Goal: Information Seeking & Learning: Understand process/instructions

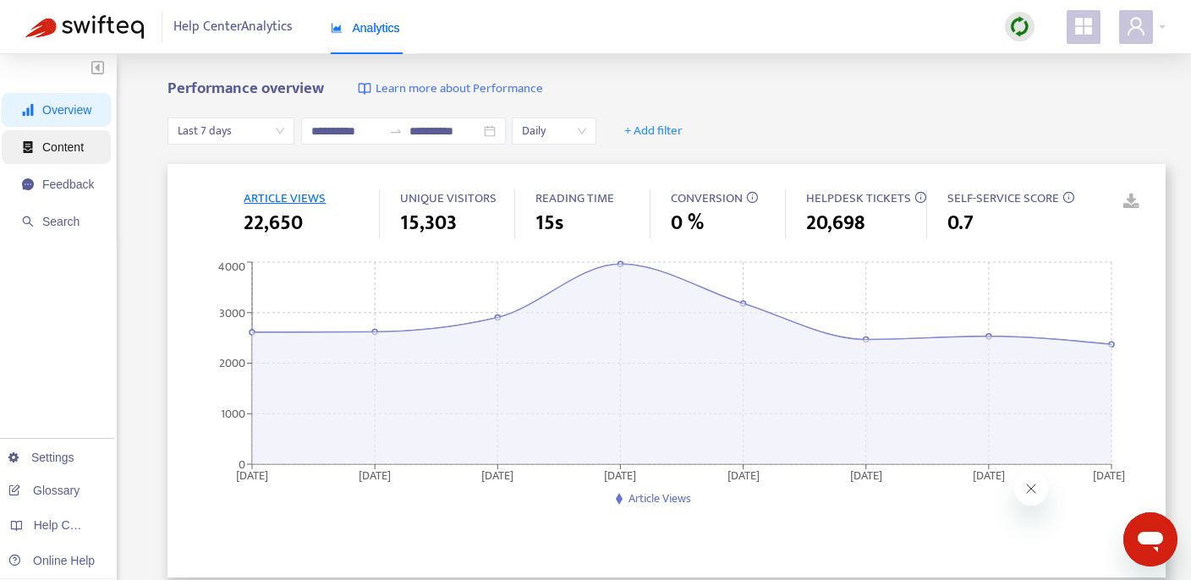
drag, startPoint x: 48, startPoint y: 146, endPoint x: 71, endPoint y: 151, distance: 23.4
click at [48, 146] on span "Content" at bounding box center [62, 147] width 41 height 14
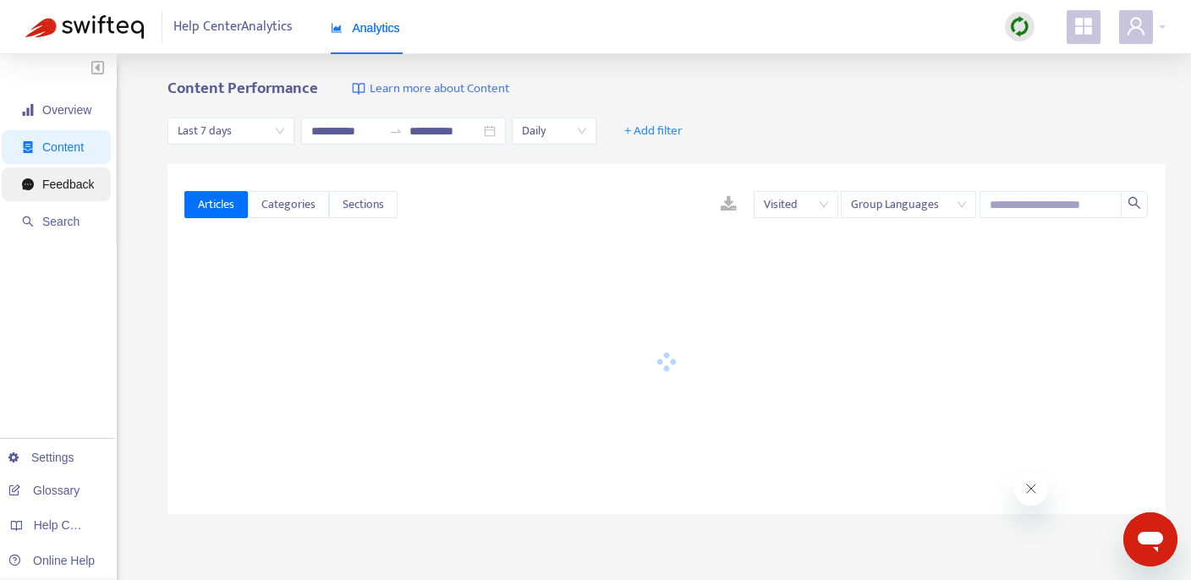
click at [69, 187] on span "Feedback" at bounding box center [68, 185] width 52 height 14
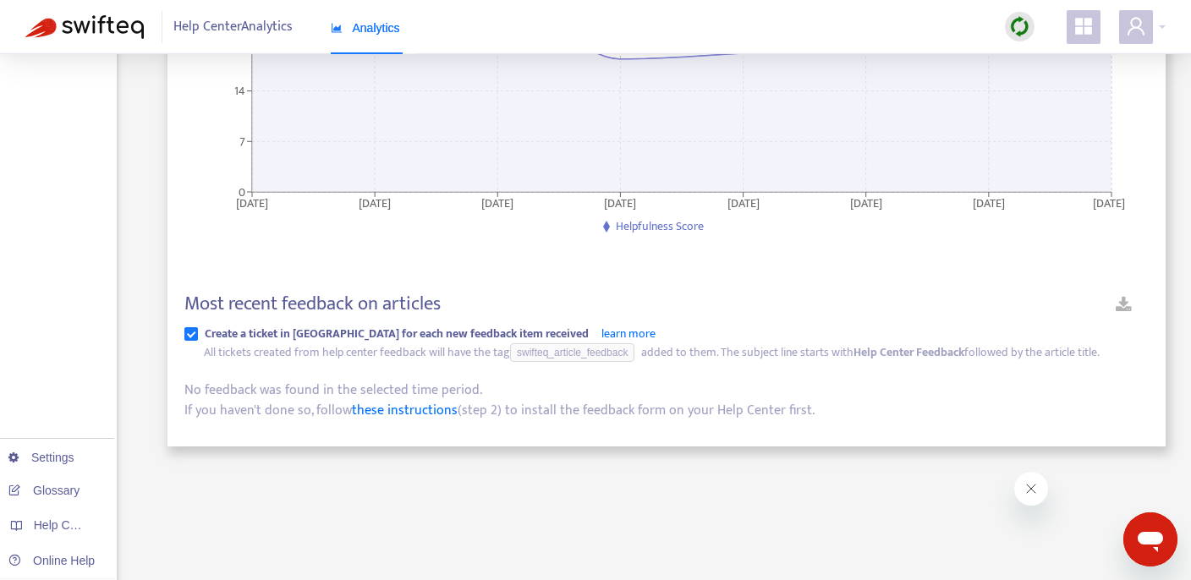
scroll to position [276, 0]
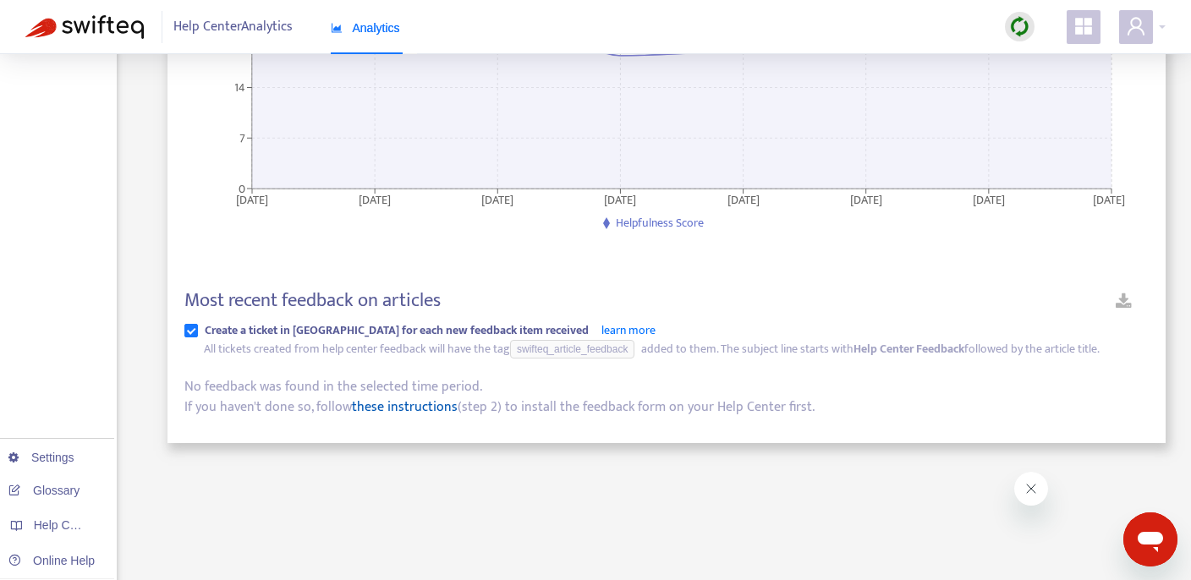
click at [404, 409] on link "these instructions" at bounding box center [405, 407] width 106 height 23
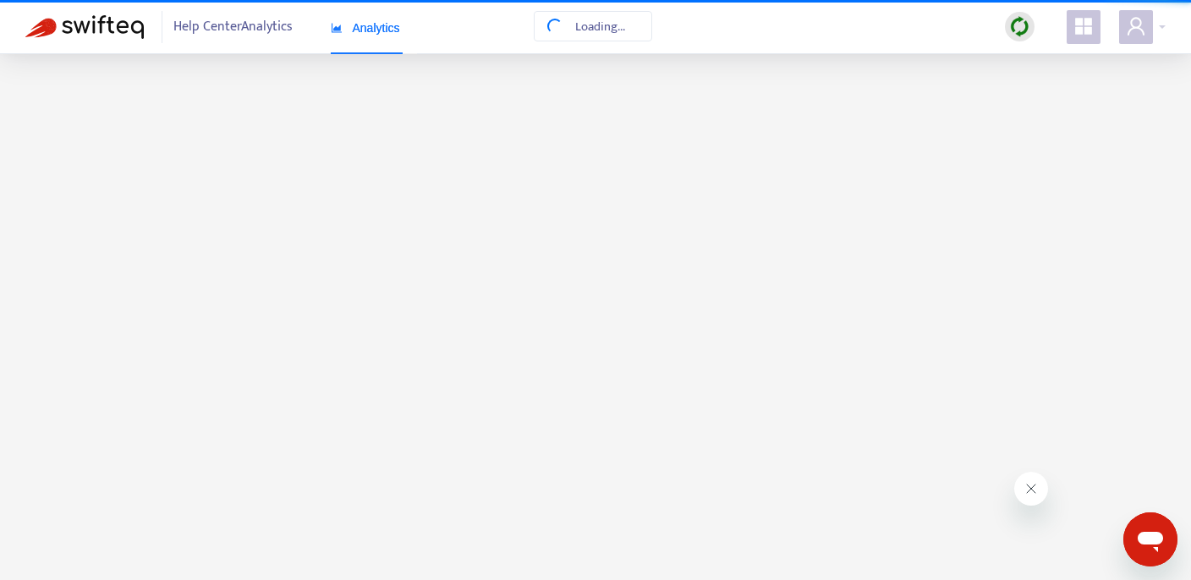
scroll to position [2, 0]
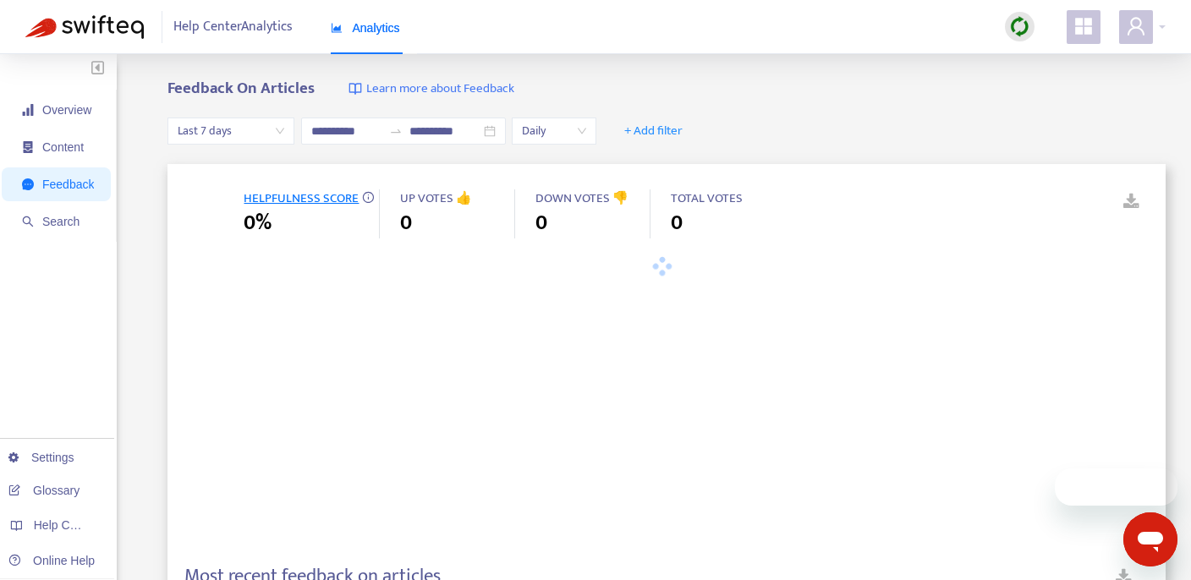
type input "**********"
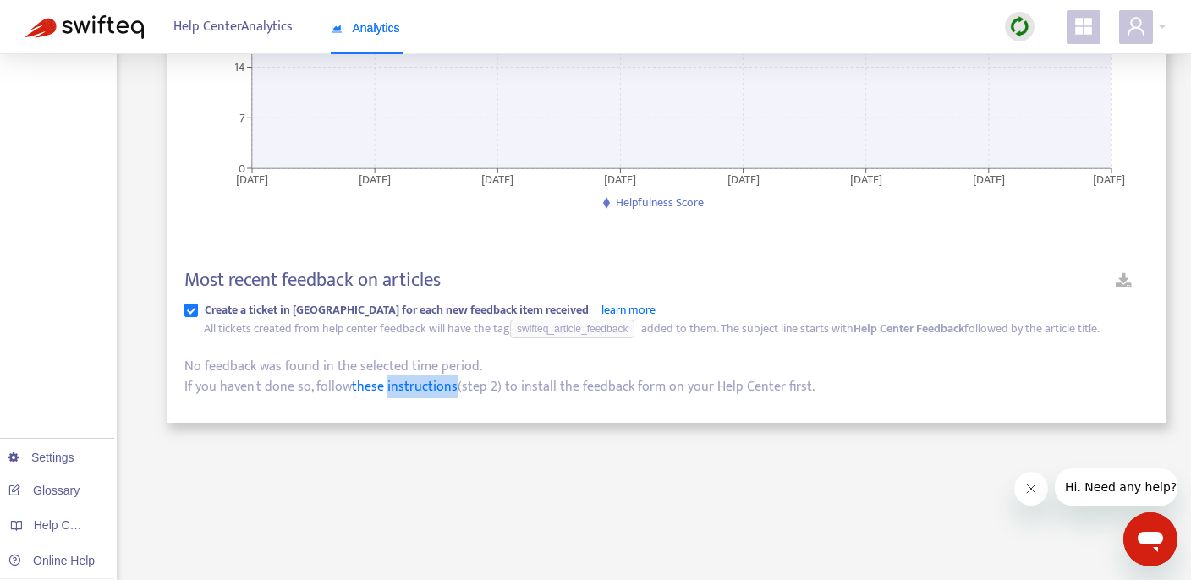
scroll to position [269, 0]
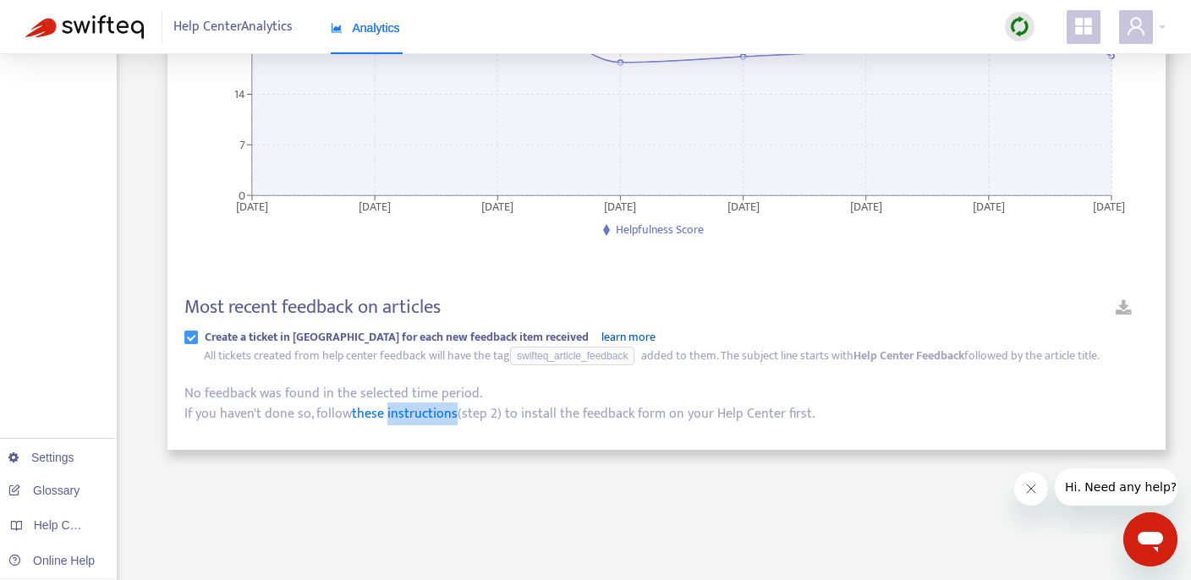
click at [602, 335] on link "learn more" at bounding box center [629, 336] width 54 height 19
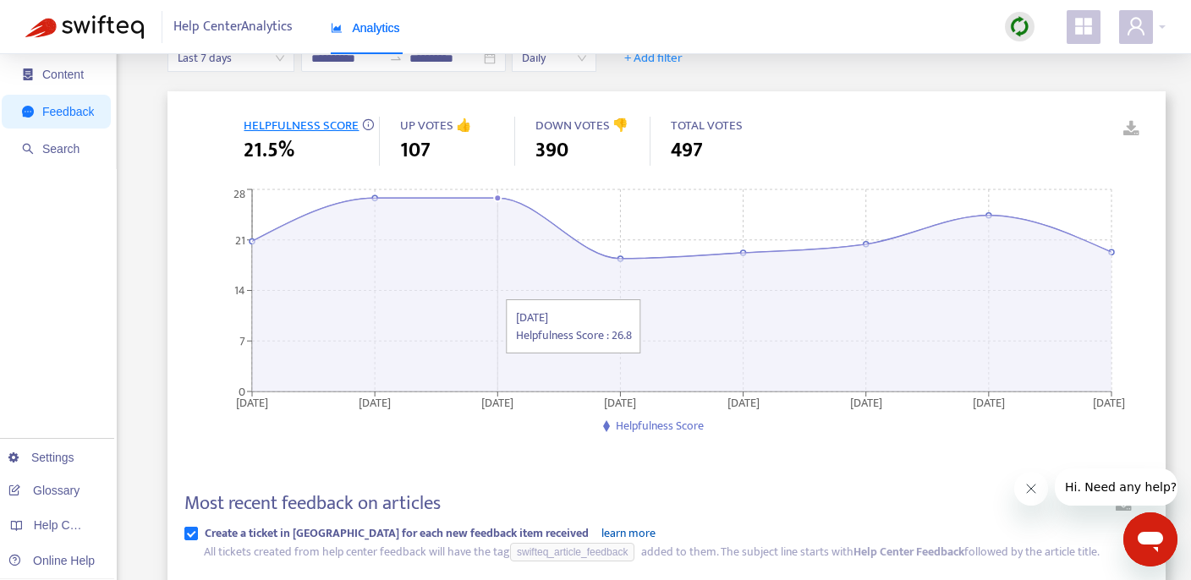
scroll to position [62, 0]
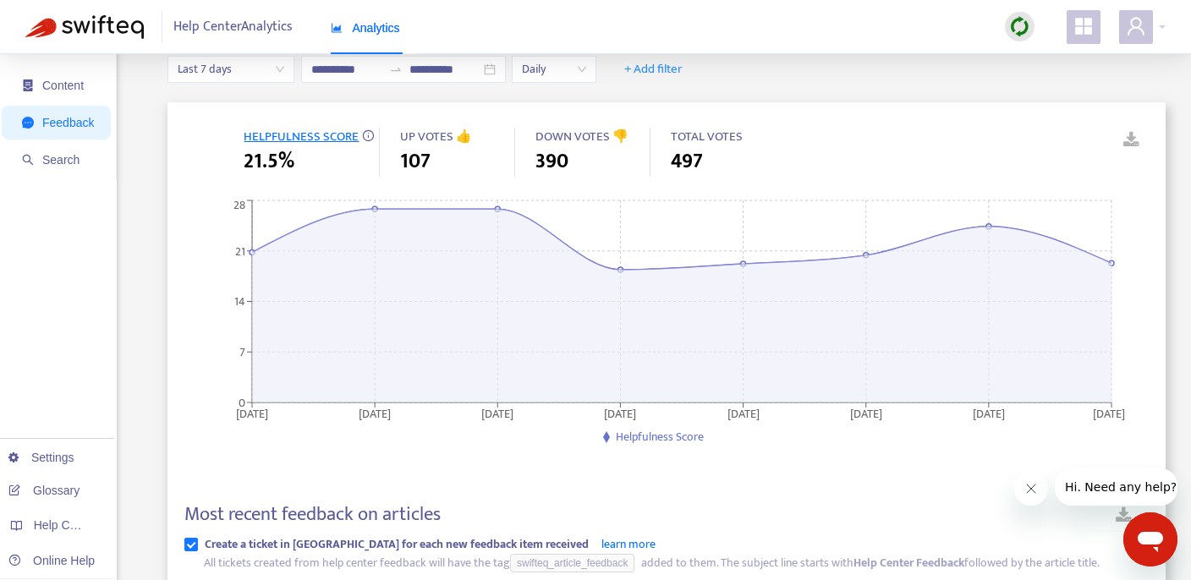
click at [727, 475] on div "2025-07-29 2025-07-30 2025-07-31 2025-08-01 2025-08-02 2025-08-03 2025-08-04 20…" at bounding box center [661, 343] width 954 height 294
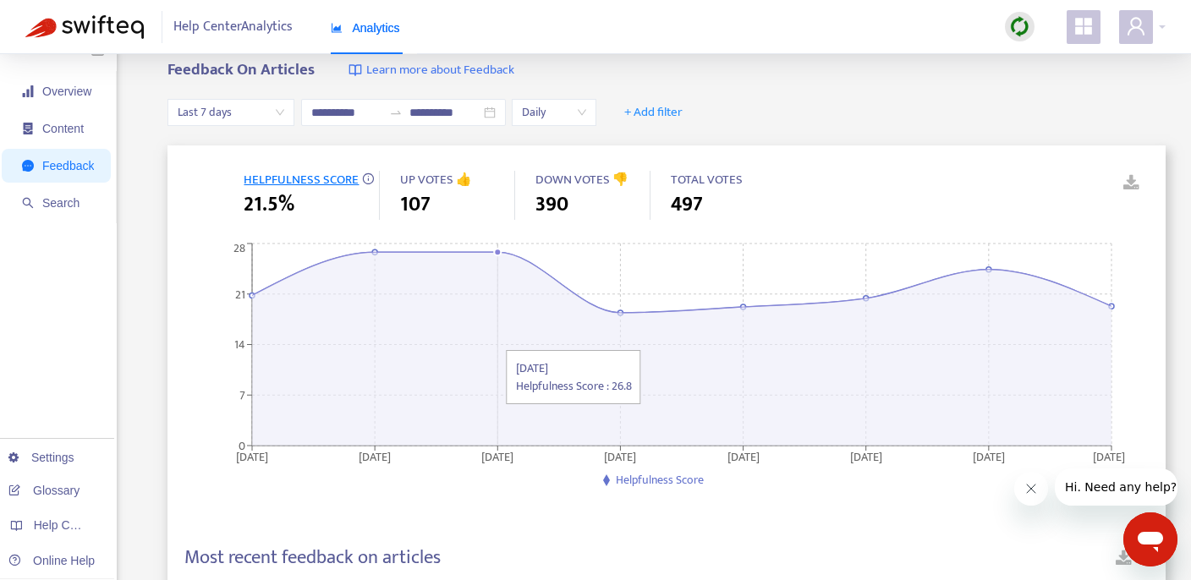
scroll to position [0, 0]
